Goal: Task Accomplishment & Management: Use online tool/utility

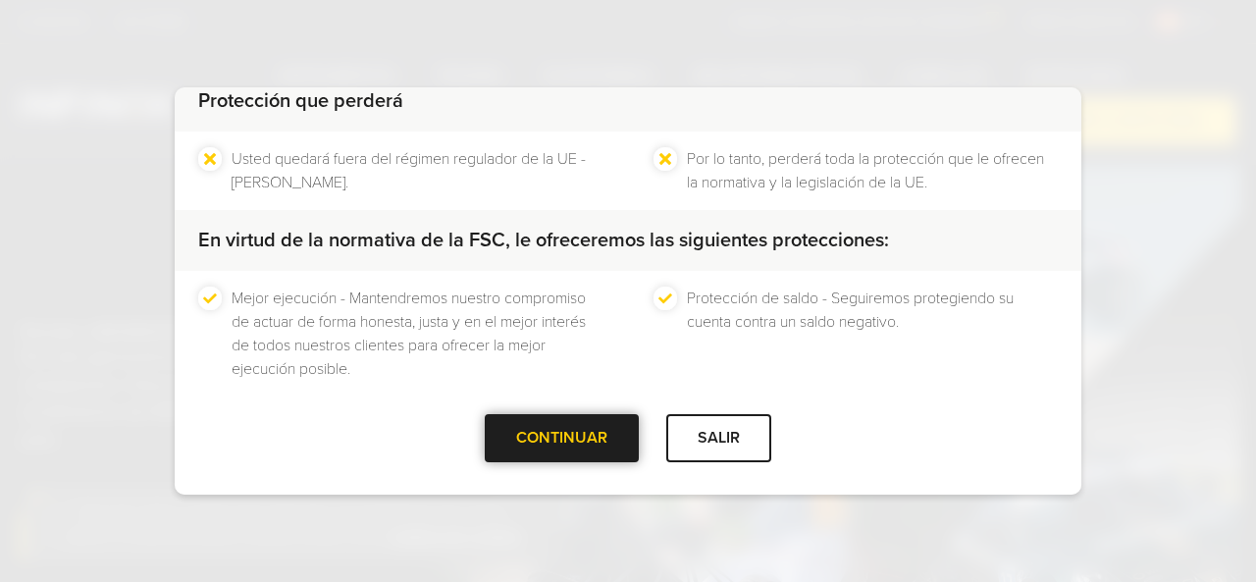
click at [555, 430] on div "CONTINUAR" at bounding box center [562, 438] width 154 height 48
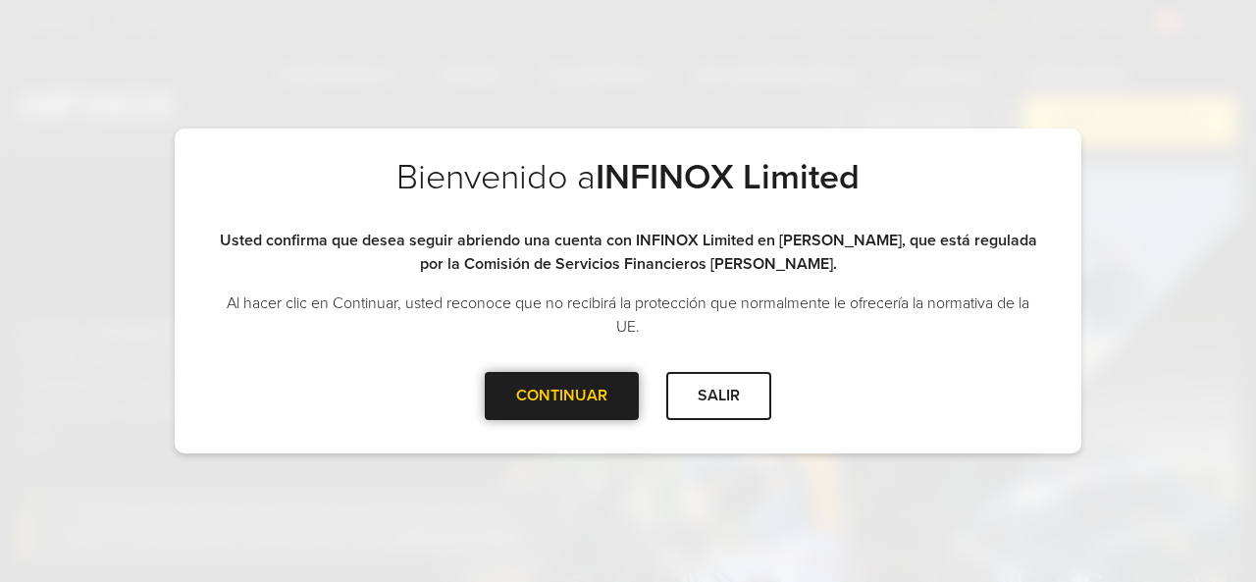
click at [562, 396] on div at bounding box center [562, 396] width 0 height 0
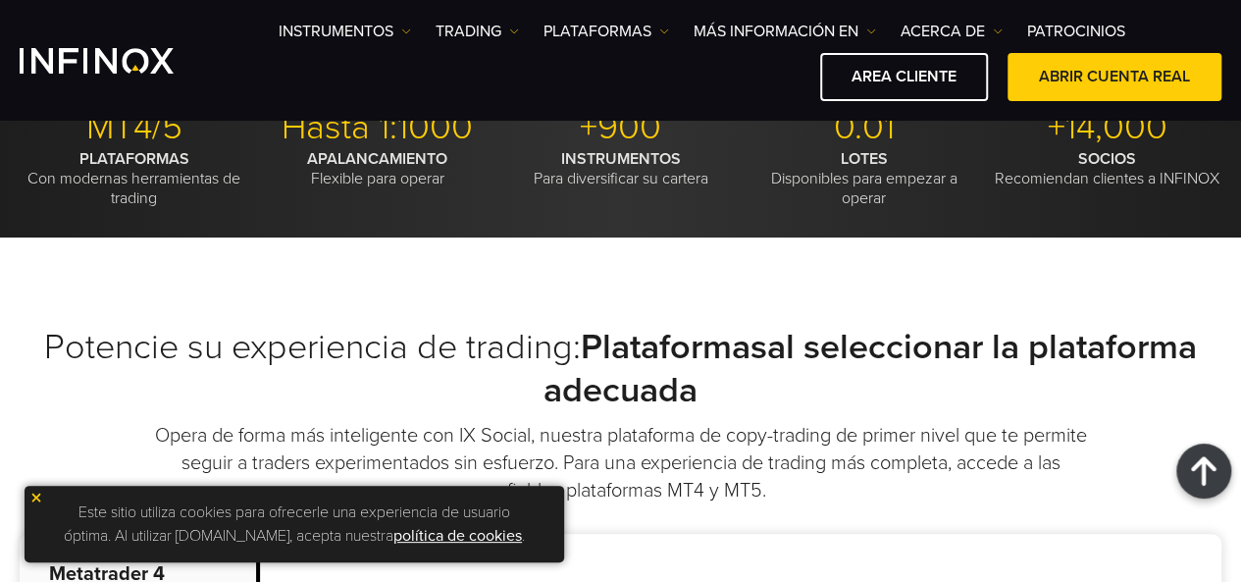
scroll to position [521, 0]
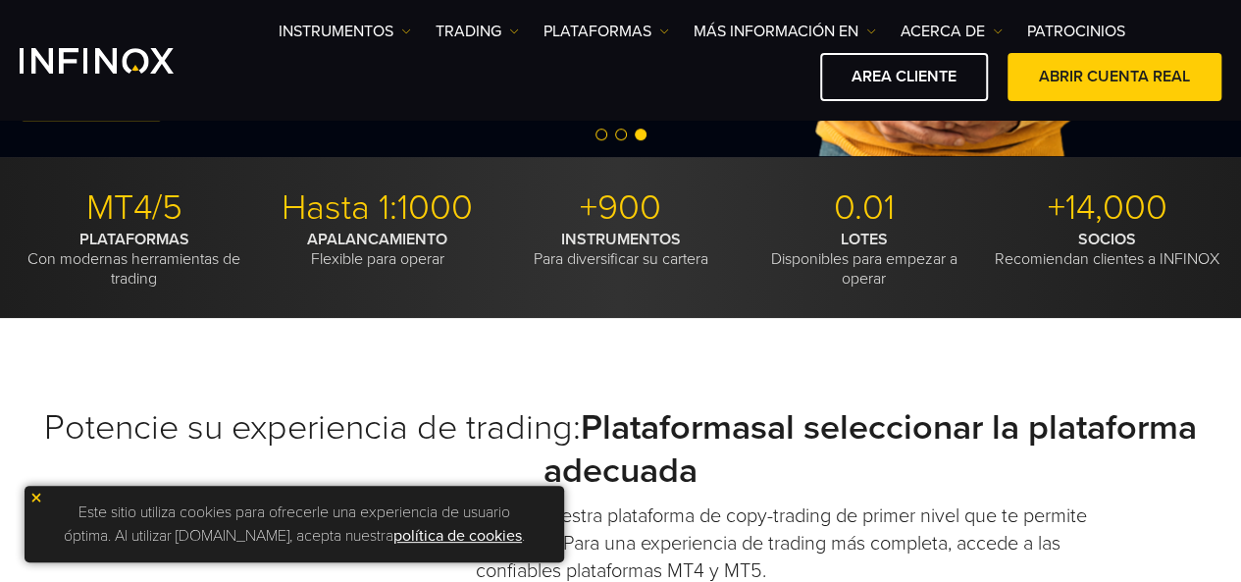
click at [1103, 253] on p "SOCIOS Recomiendan clientes a INFINOX" at bounding box center [1107, 249] width 229 height 39
click at [1095, 30] on link "Patrocinios" at bounding box center [1077, 32] width 98 height 24
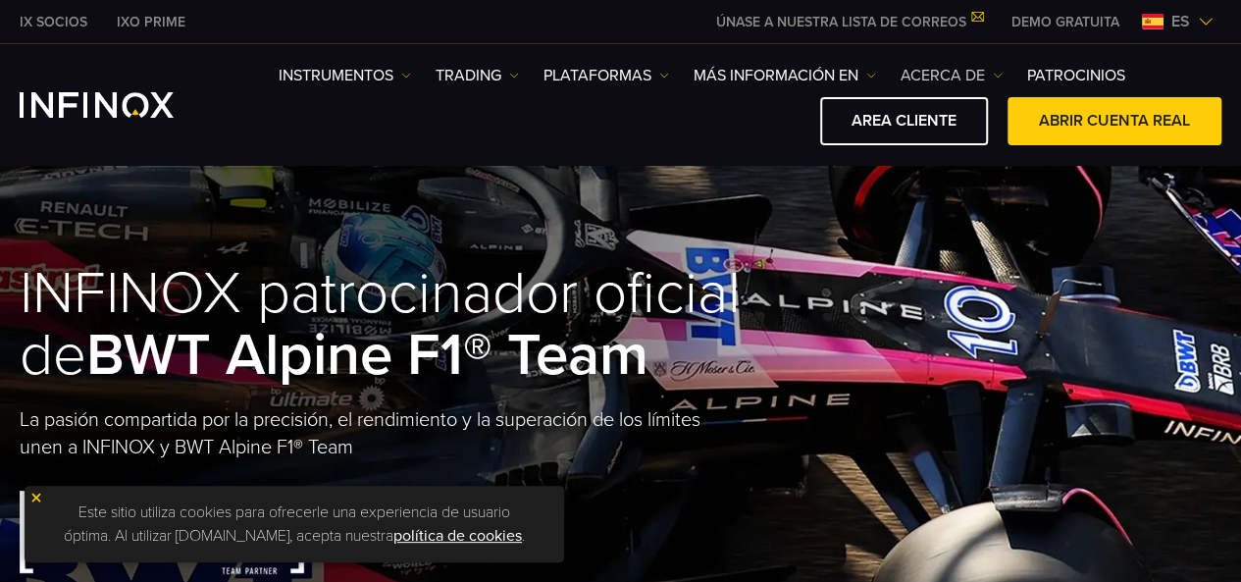
click at [962, 72] on link "ACERCA DE" at bounding box center [952, 76] width 102 height 24
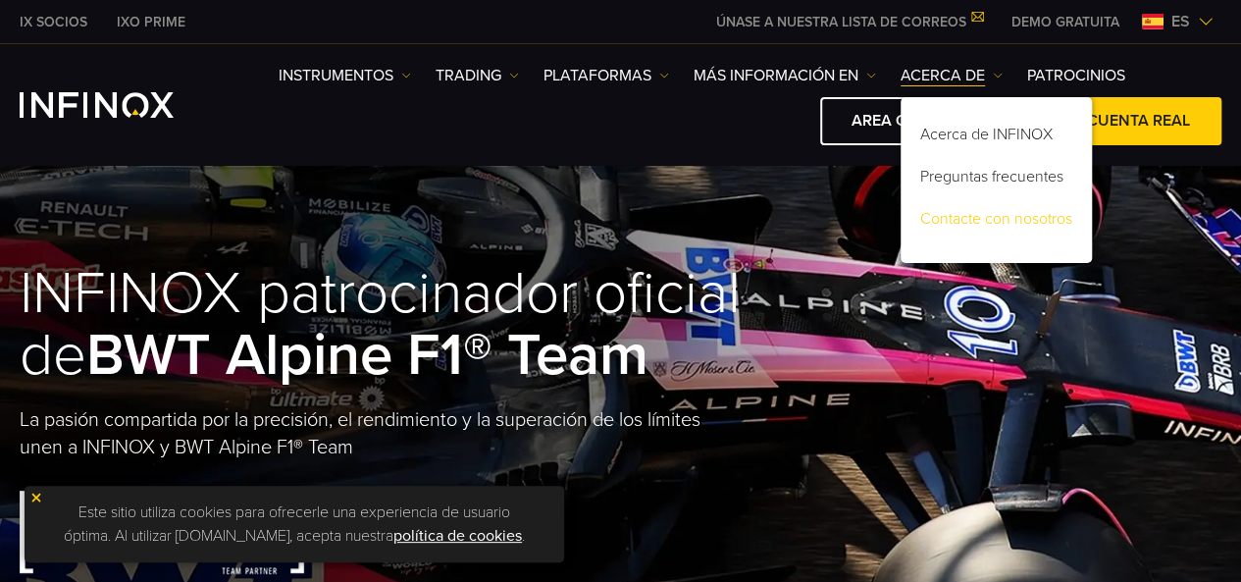
click at [968, 219] on link "Contacte con nosotros" at bounding box center [996, 222] width 191 height 42
click at [970, 219] on link "Contacte con nosotros" at bounding box center [996, 222] width 191 height 42
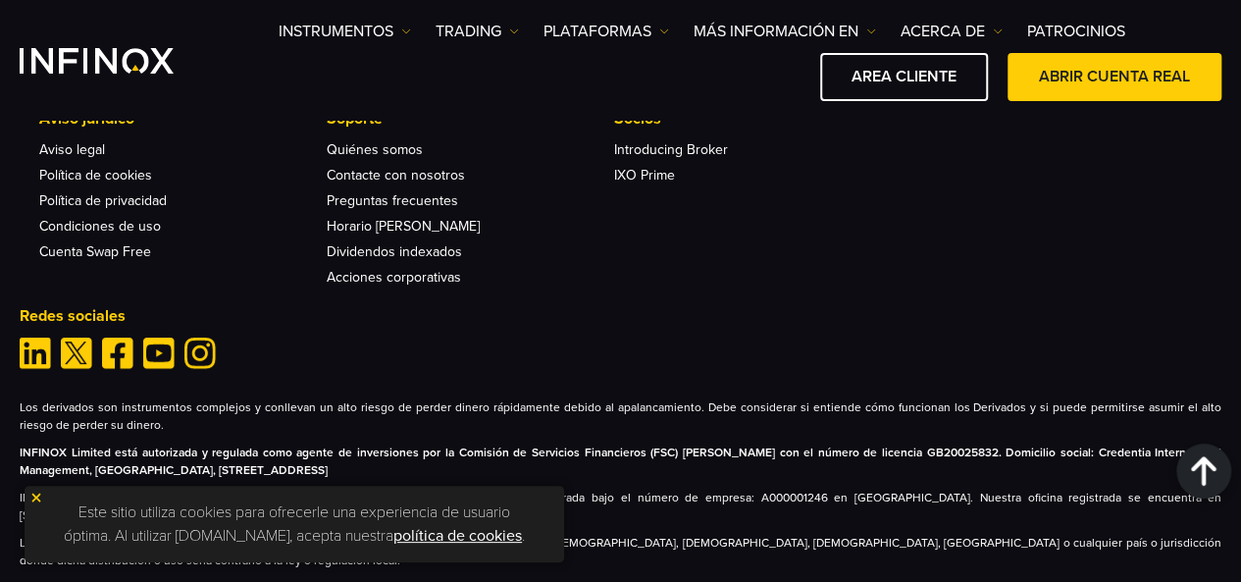
scroll to position [3324, 0]
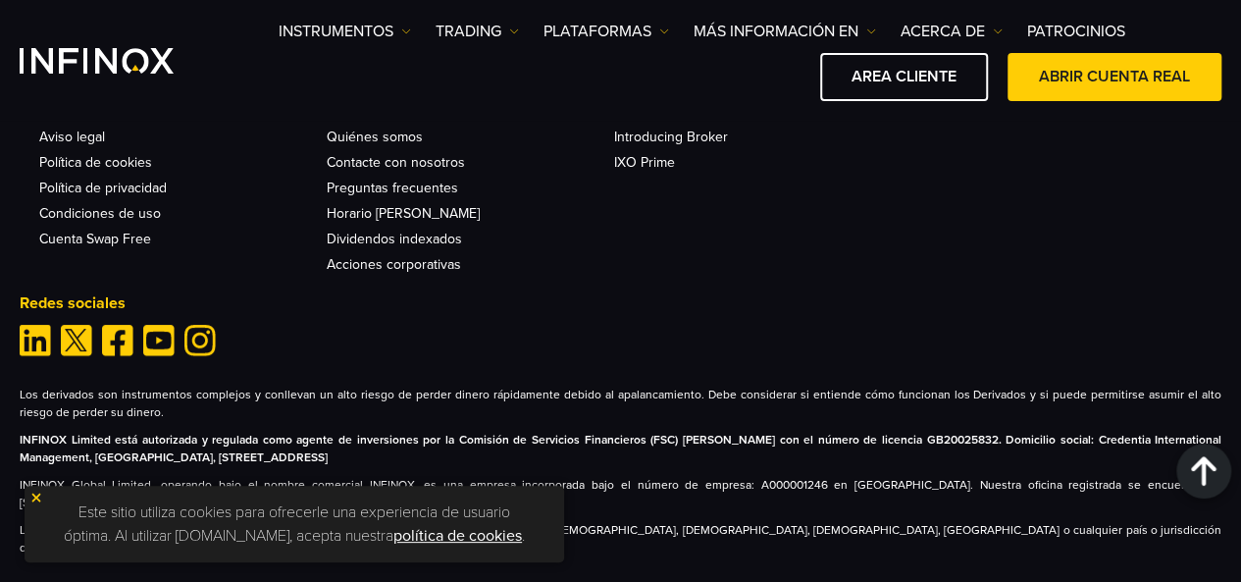
click at [31, 501] on img at bounding box center [36, 498] width 14 height 14
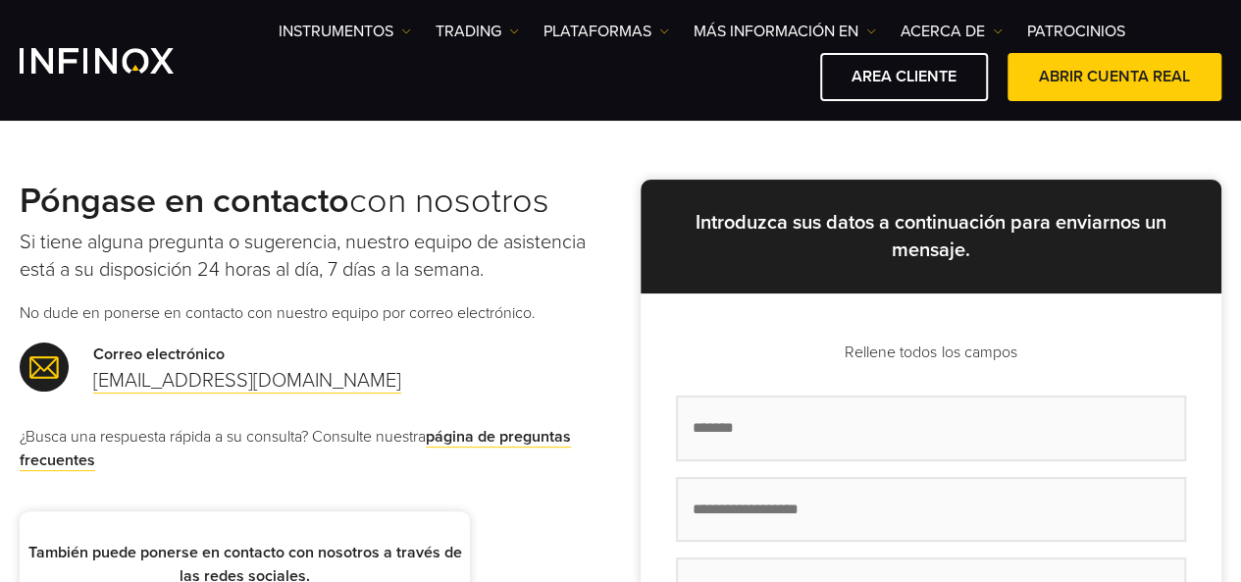
scroll to position [0, 0]
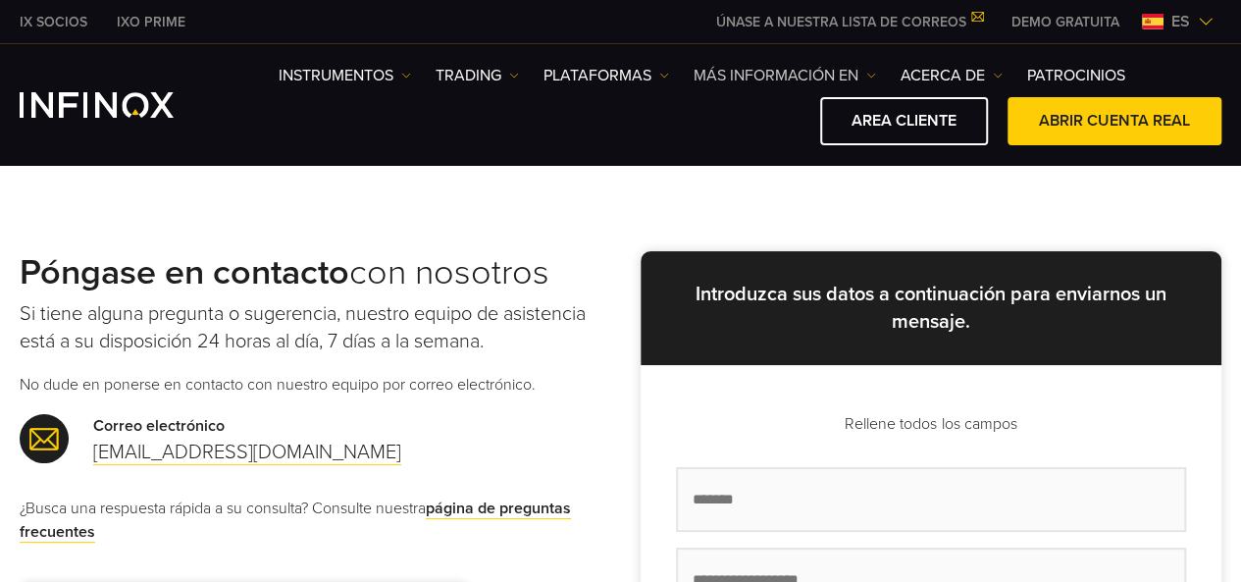
click at [760, 74] on link "Más información en" at bounding box center [785, 76] width 183 height 24
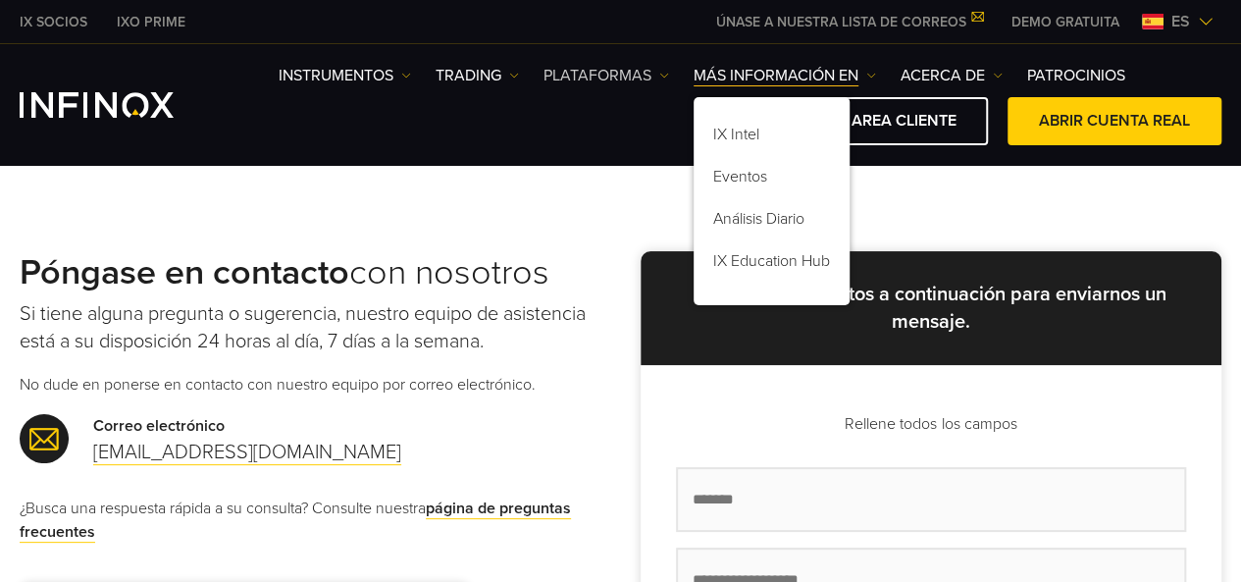
click at [588, 72] on link "PLATAFORMAS" at bounding box center [607, 76] width 126 height 24
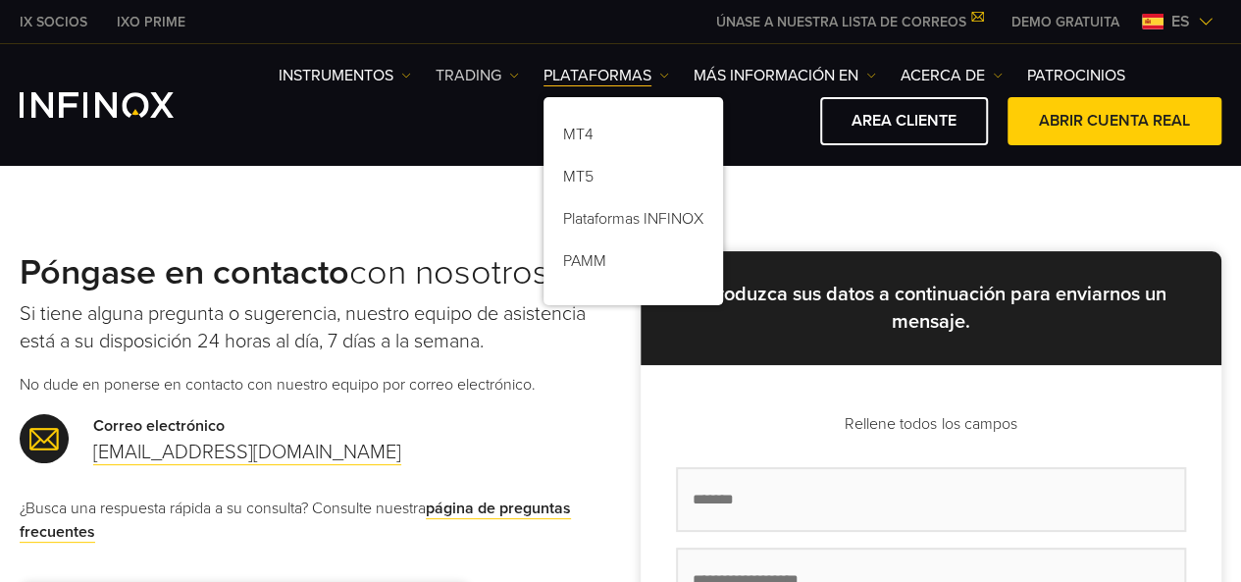
click at [463, 74] on link "TRADING" at bounding box center [477, 76] width 83 height 24
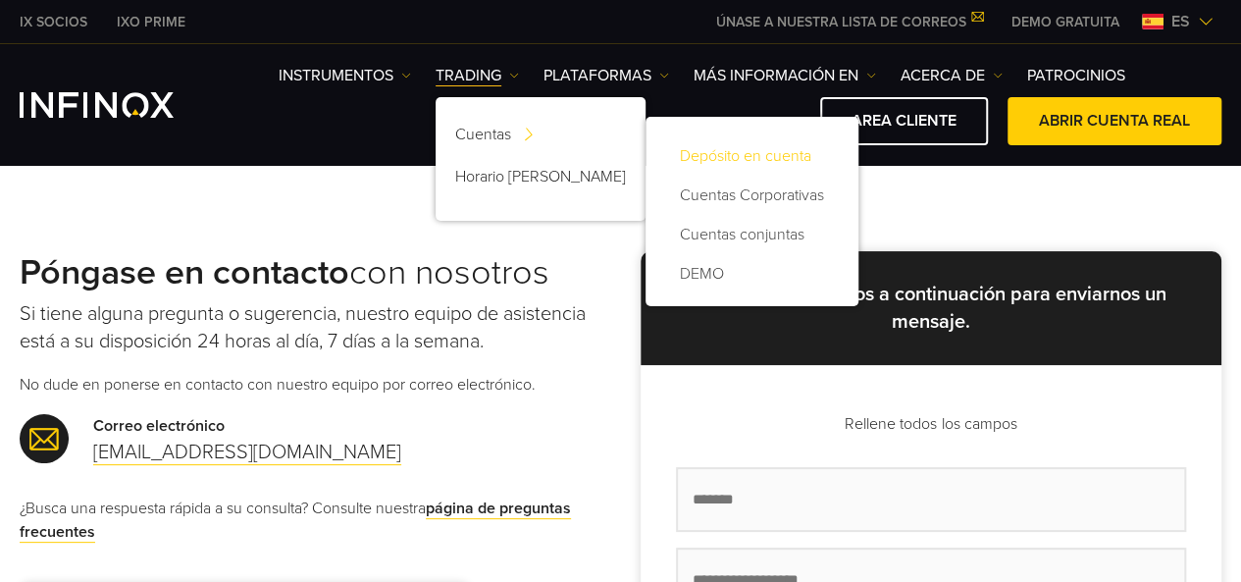
click at [695, 152] on link "Depósito en cuenta" at bounding box center [752, 155] width 174 height 39
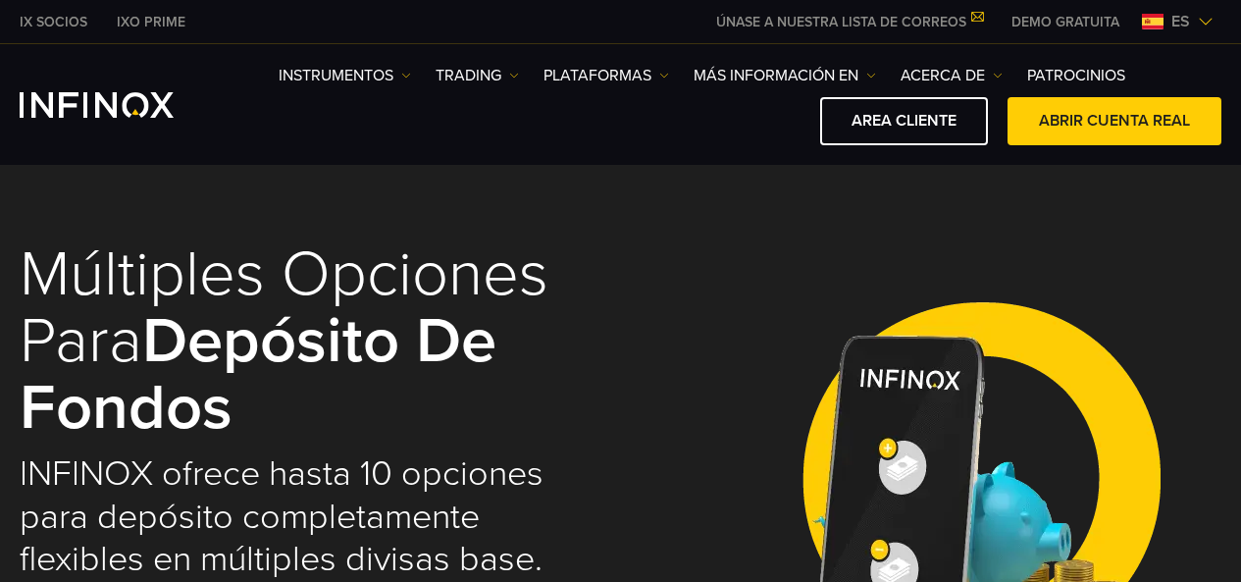
select select "***"
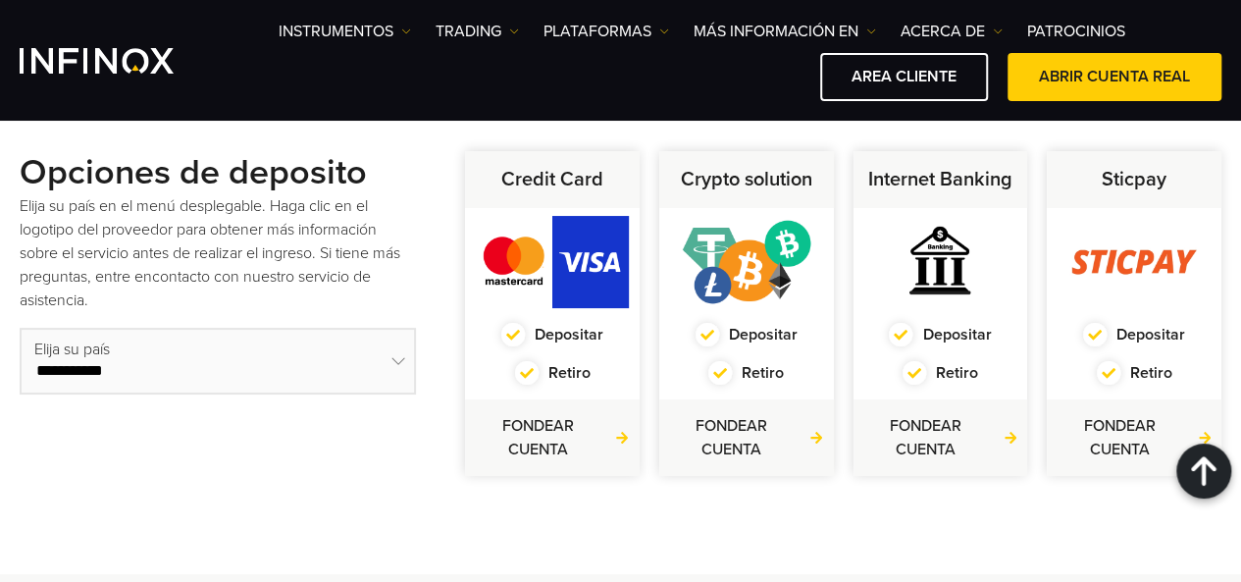
scroll to position [752, 0]
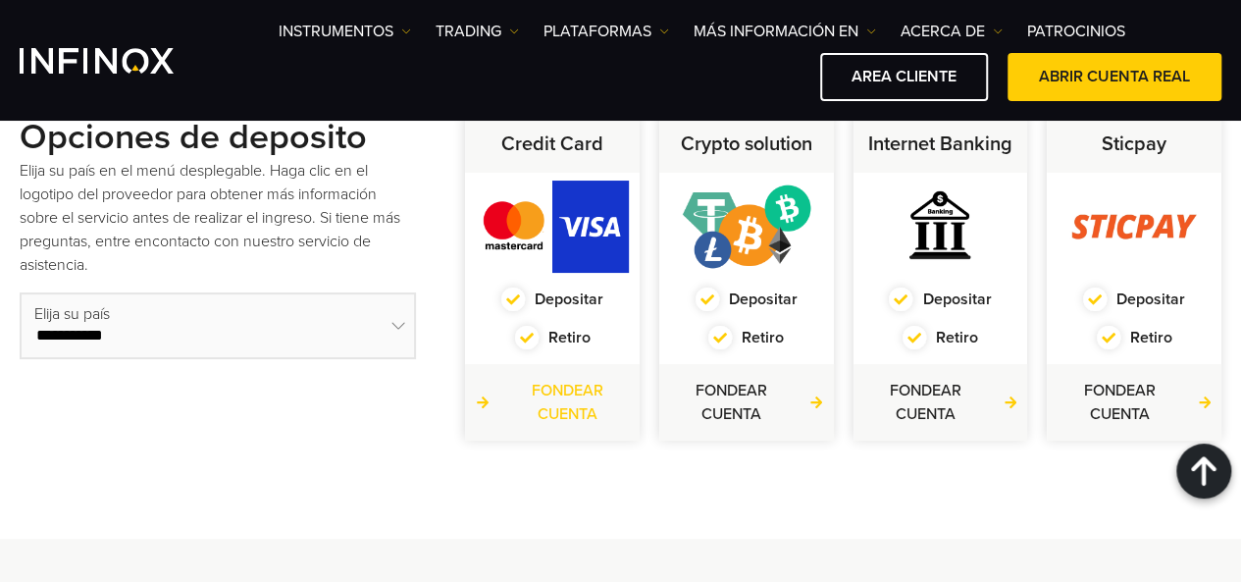
click at [561, 393] on link "Fondear Cuenta" at bounding box center [552, 402] width 155 height 47
